Goal: Task Accomplishment & Management: Complete application form

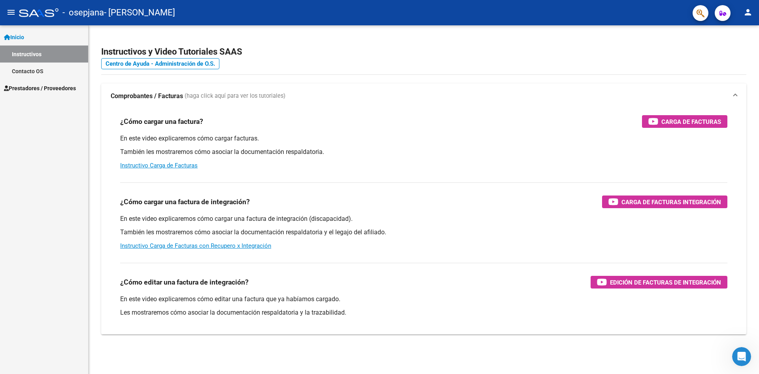
click at [36, 86] on span "Prestadores / Proveedores" at bounding box center [40, 88] width 72 height 9
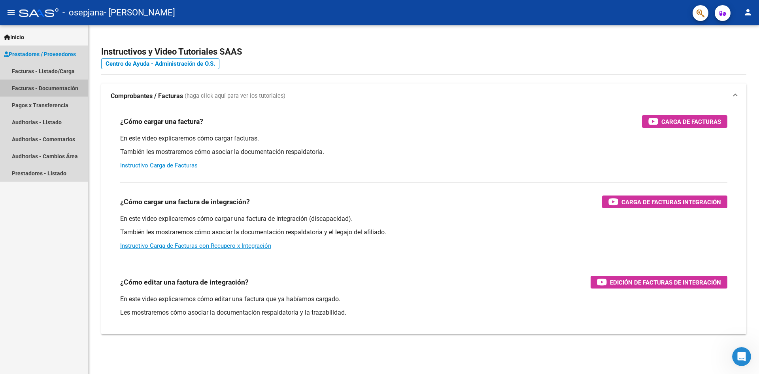
click at [55, 86] on link "Facturas - Documentación" at bounding box center [44, 87] width 88 height 17
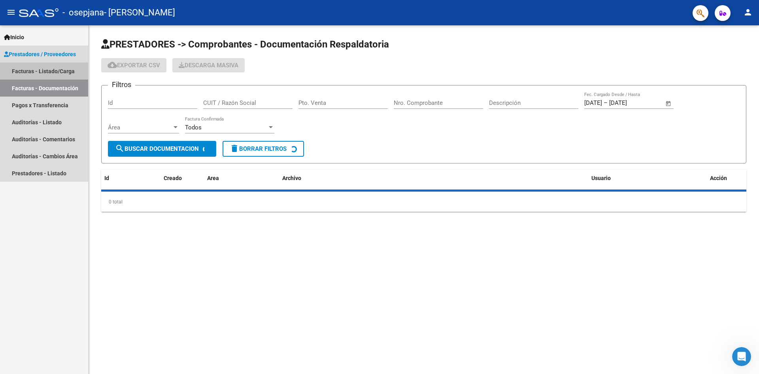
click at [60, 69] on link "Facturas - Listado/Carga" at bounding box center [44, 70] width 88 height 17
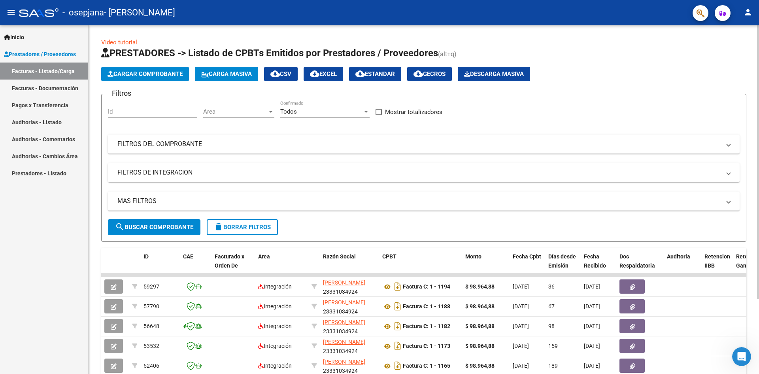
click at [145, 76] on span "Cargar Comprobante" at bounding box center [145, 73] width 75 height 7
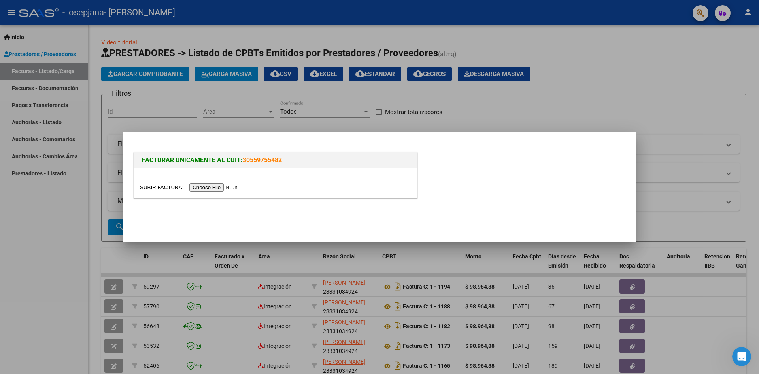
click at [224, 189] on input "file" at bounding box center [190, 187] width 100 height 8
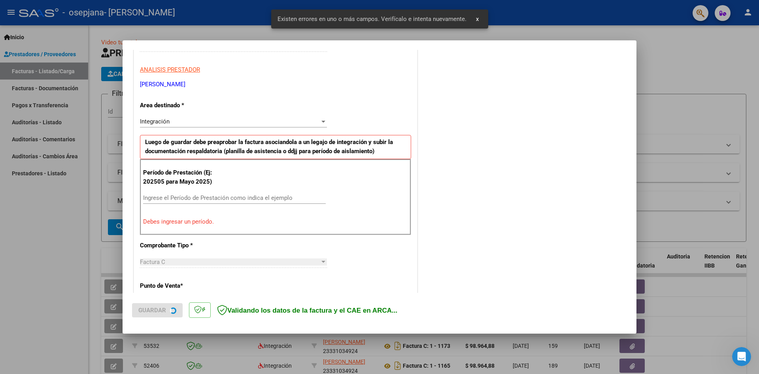
scroll to position [139, 0]
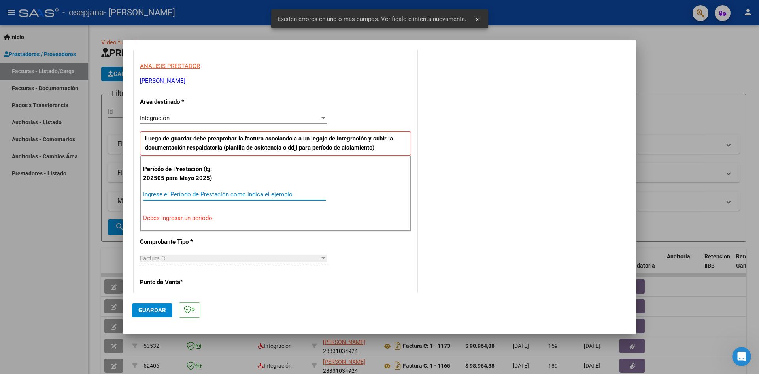
click at [192, 193] on input "Ingrese el Período de Prestación como indica el ejemplo" at bounding box center [234, 194] width 183 height 7
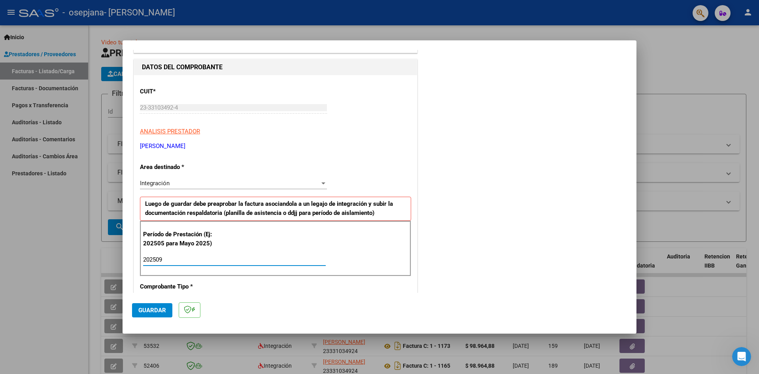
scroll to position [60, 0]
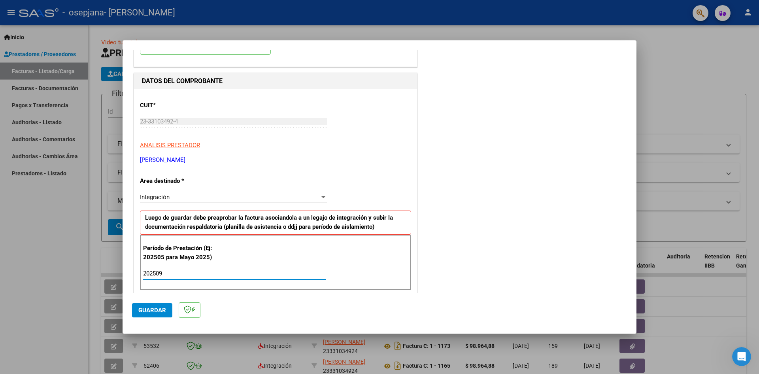
type input "202509"
click at [320, 196] on div at bounding box center [323, 197] width 7 height 6
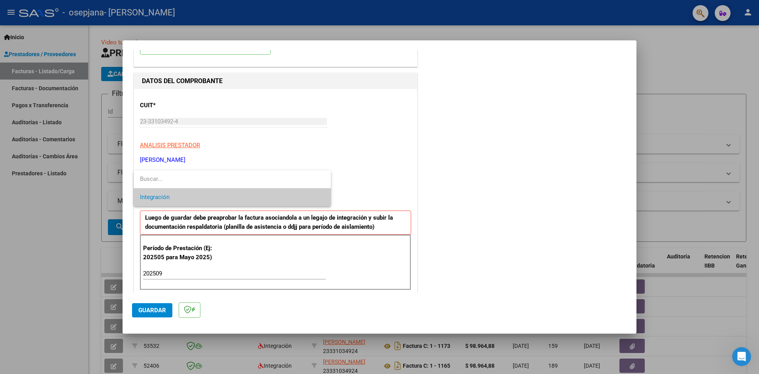
click at [318, 196] on span "Integración" at bounding box center [232, 197] width 185 height 18
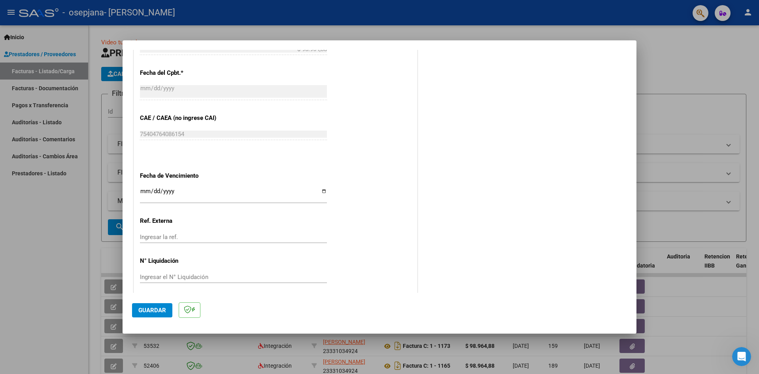
scroll to position [453, 0]
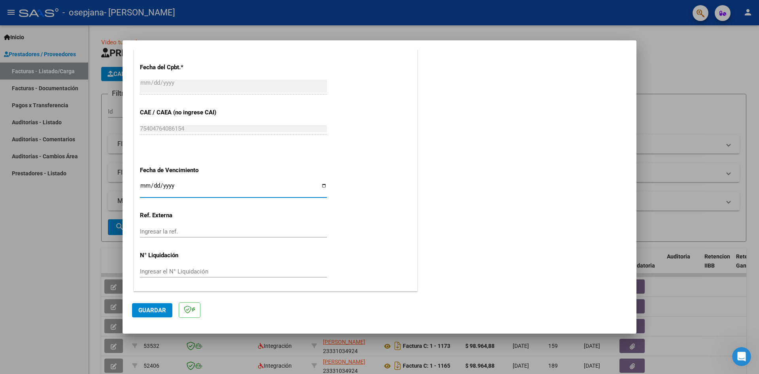
click at [321, 186] on input "Ingresar la fecha" at bounding box center [233, 188] width 187 height 13
type input "[DATE]"
click at [160, 308] on span "Guardar" at bounding box center [152, 309] width 28 height 7
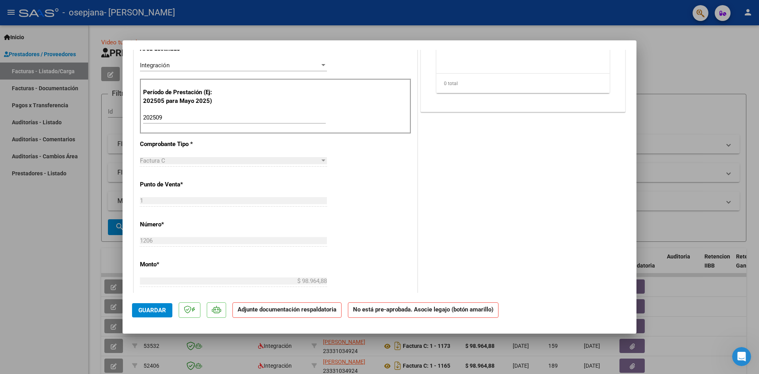
scroll to position [0, 0]
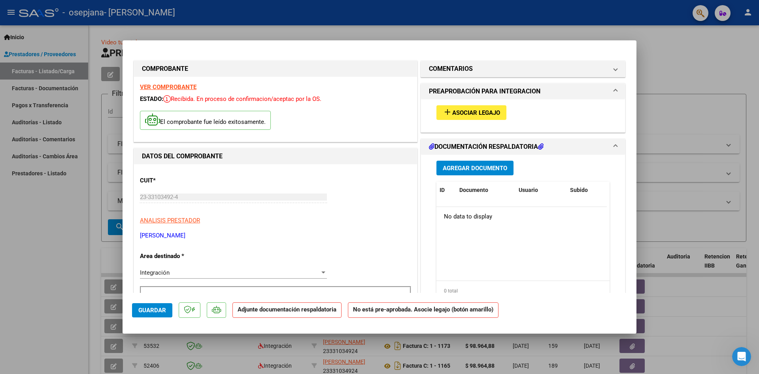
click at [462, 113] on span "Asociar Legajo" at bounding box center [476, 112] width 48 height 7
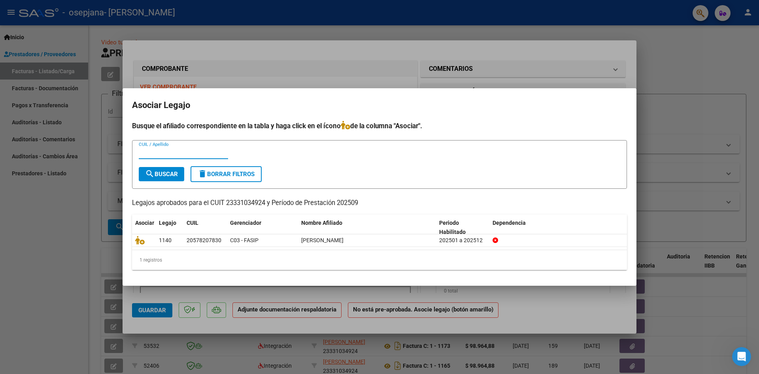
click at [160, 152] on input "CUIL / Apellido" at bounding box center [183, 152] width 89 height 7
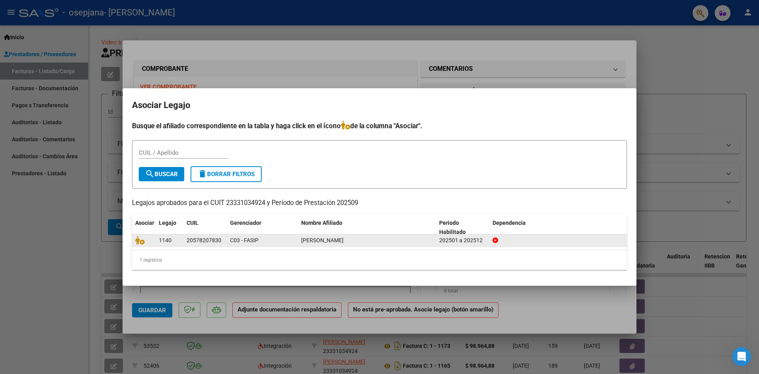
click at [291, 239] on div "C03 - FASIP" at bounding box center [262, 240] width 65 height 9
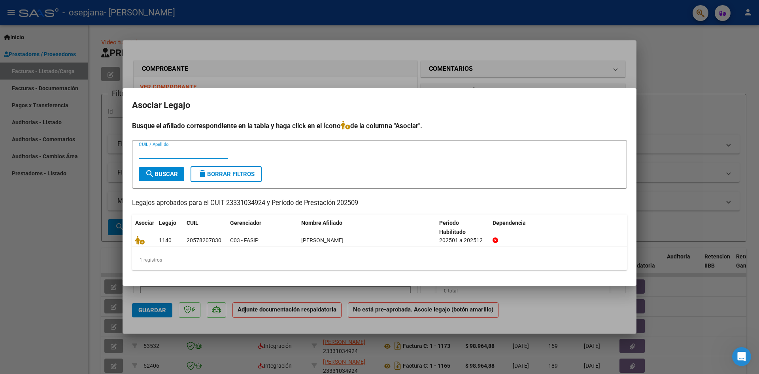
click at [178, 152] on input "CUIL / Apellido" at bounding box center [183, 152] width 89 height 7
type input "20578207830"
click at [292, 170] on form "20578207830 CUIL / Apellido search Buscar delete Borrar Filtros" at bounding box center [379, 164] width 495 height 49
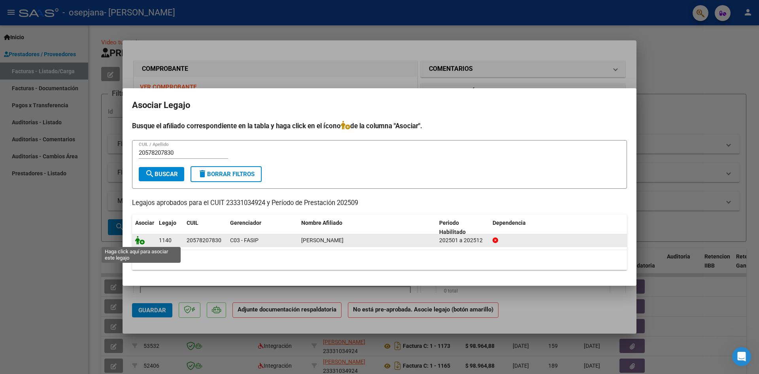
click at [143, 239] on icon at bounding box center [139, 240] width 9 height 9
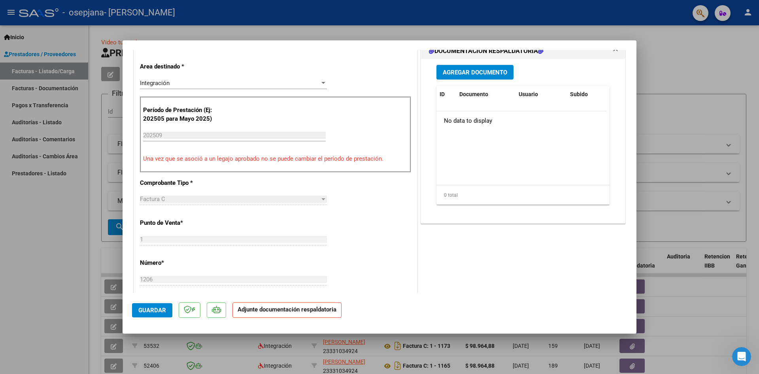
scroll to position [79, 0]
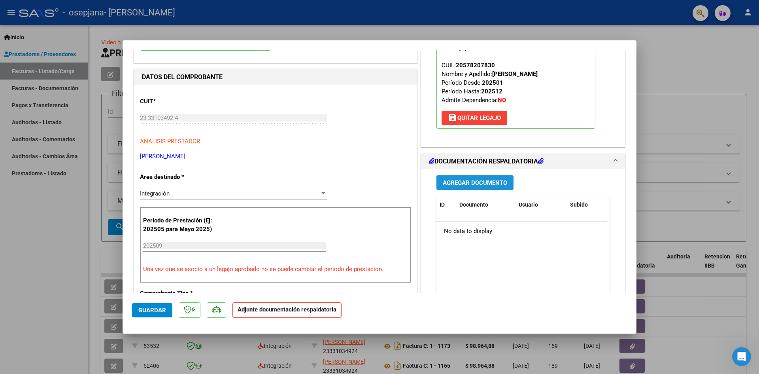
click at [485, 185] on span "Agregar Documento" at bounding box center [475, 182] width 64 height 7
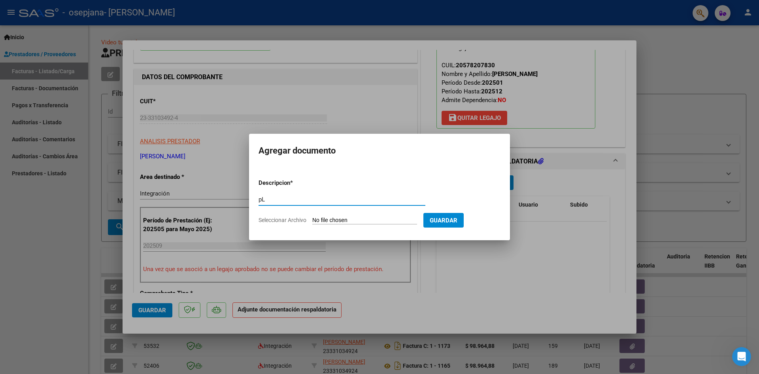
type input "p"
type input "Planilla de asistencia sept"
click at [385, 218] on input "Seleccionar Archivo" at bounding box center [364, 221] width 105 height 8
type input "C:\fakepath\IMG_20251007_151932224_MFNR.pdf"
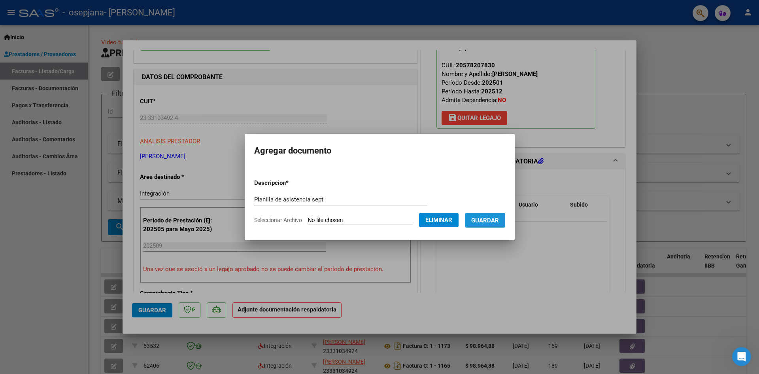
click at [489, 222] on span "Guardar" at bounding box center [485, 220] width 28 height 7
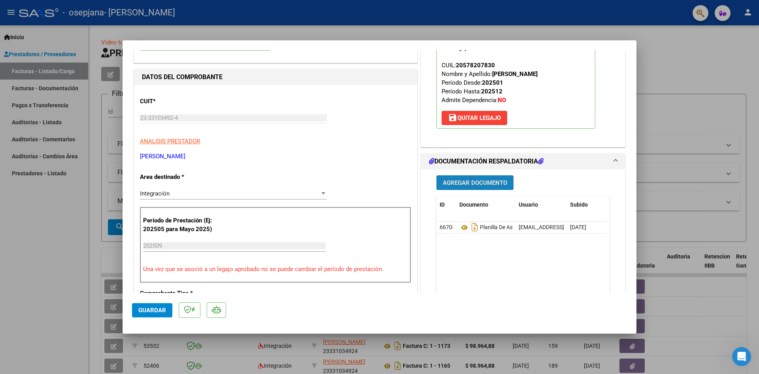
click at [456, 182] on span "Agregar Documento" at bounding box center [475, 182] width 64 height 7
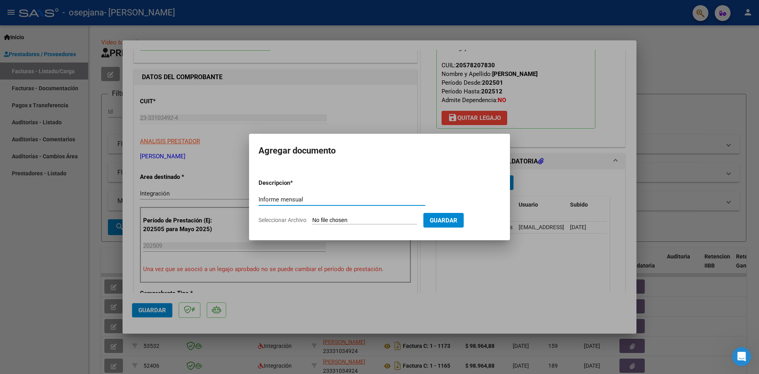
type input "Informe mensual"
click at [347, 218] on input "Seleccionar Archivo" at bounding box center [364, 221] width 105 height 8
type input "C:\fakepath\[PERSON_NAME] 2025 (1).pdf"
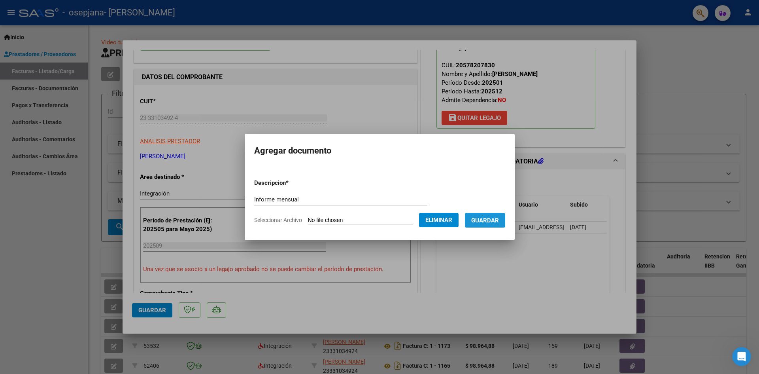
click at [493, 221] on span "Guardar" at bounding box center [485, 220] width 28 height 7
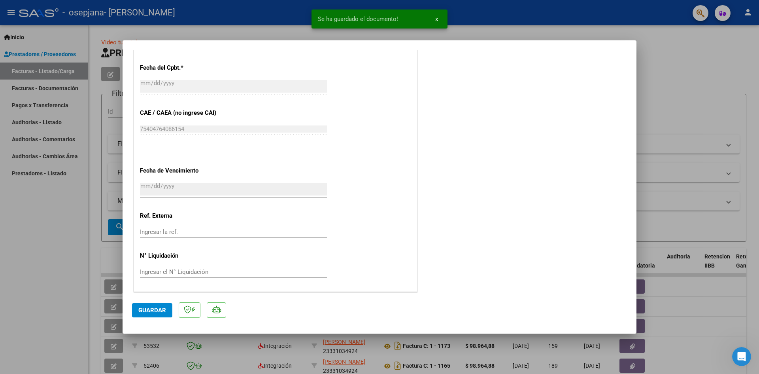
scroll to position [465, 0]
click at [149, 308] on span "Guardar" at bounding box center [152, 309] width 28 height 7
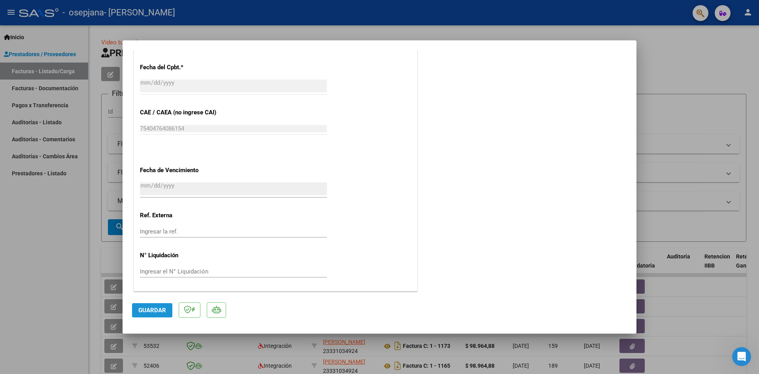
click at [142, 309] on span "Guardar" at bounding box center [152, 309] width 28 height 7
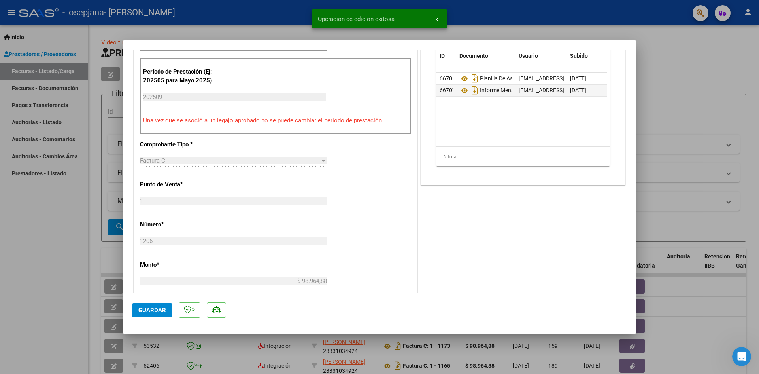
scroll to position [0, 0]
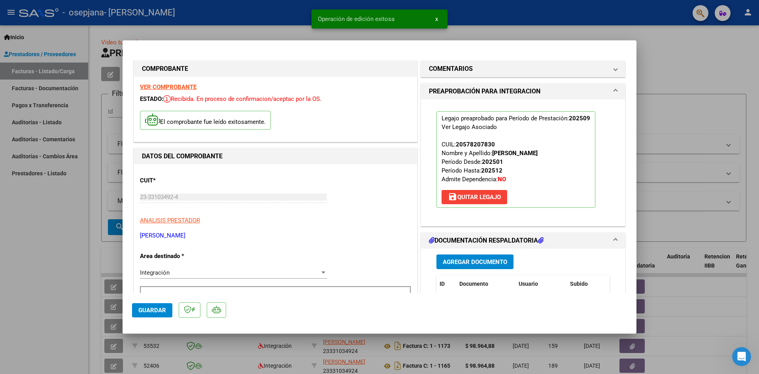
click at [670, 116] on div at bounding box center [379, 187] width 759 height 374
type input "$ 0,00"
